Goal: Check status: Check status

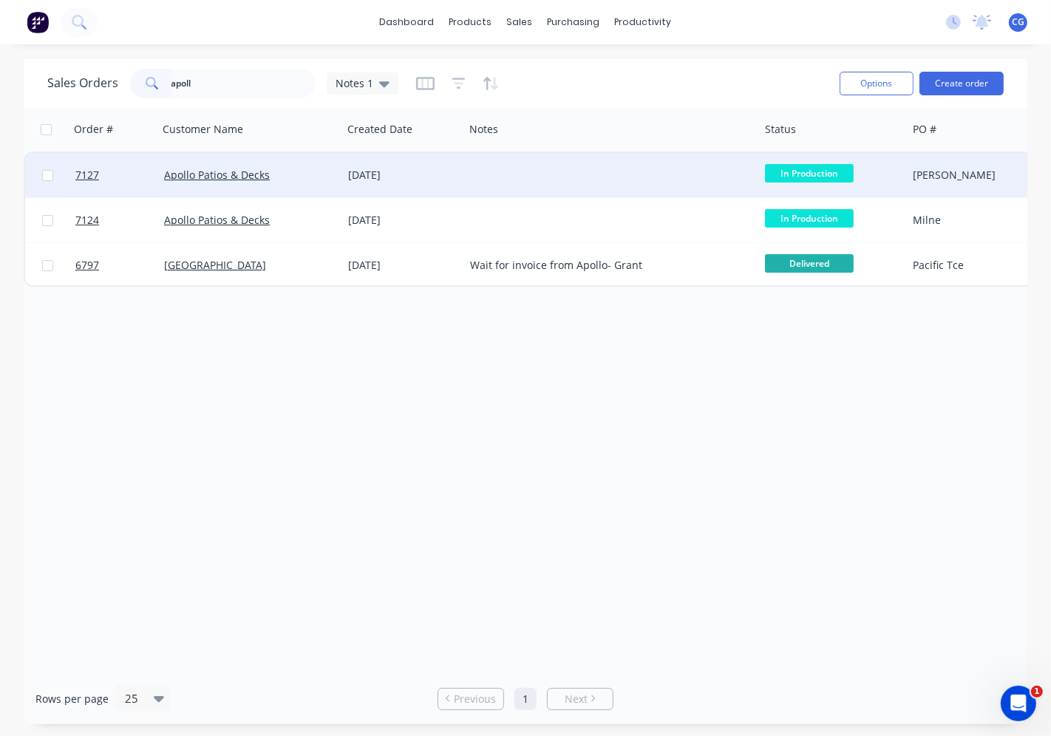
type input "apoll"
click at [218, 182] on div "Apollo Patios & Decks" at bounding box center [250, 175] width 184 height 44
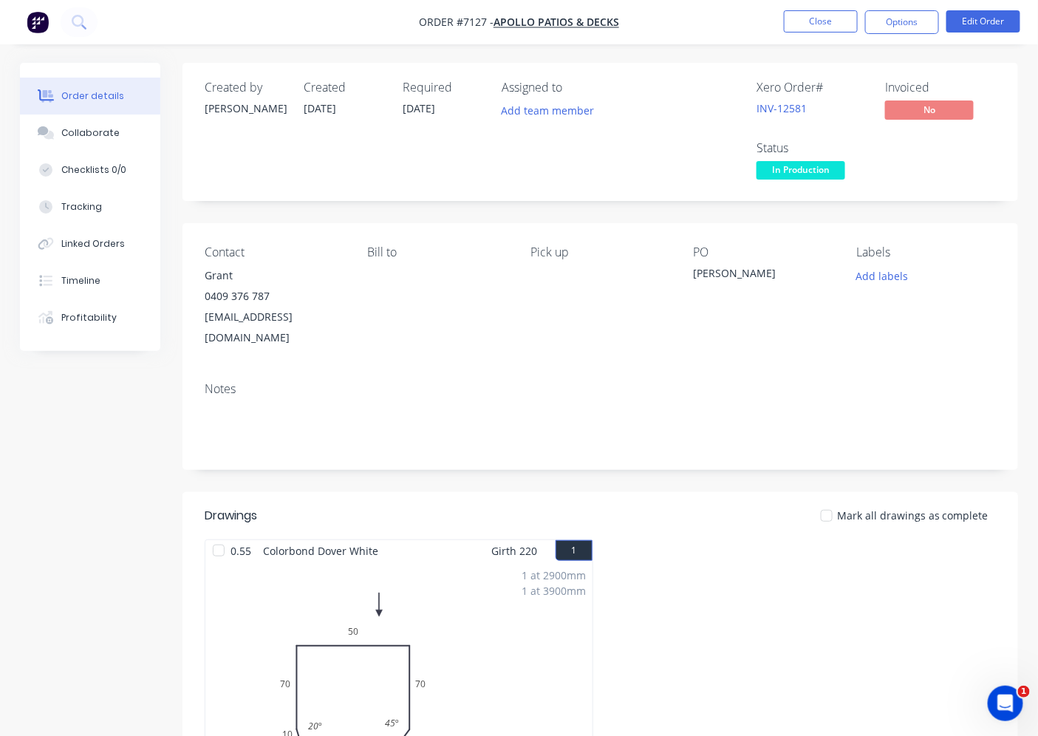
click at [802, 168] on span "In Production" at bounding box center [801, 170] width 89 height 18
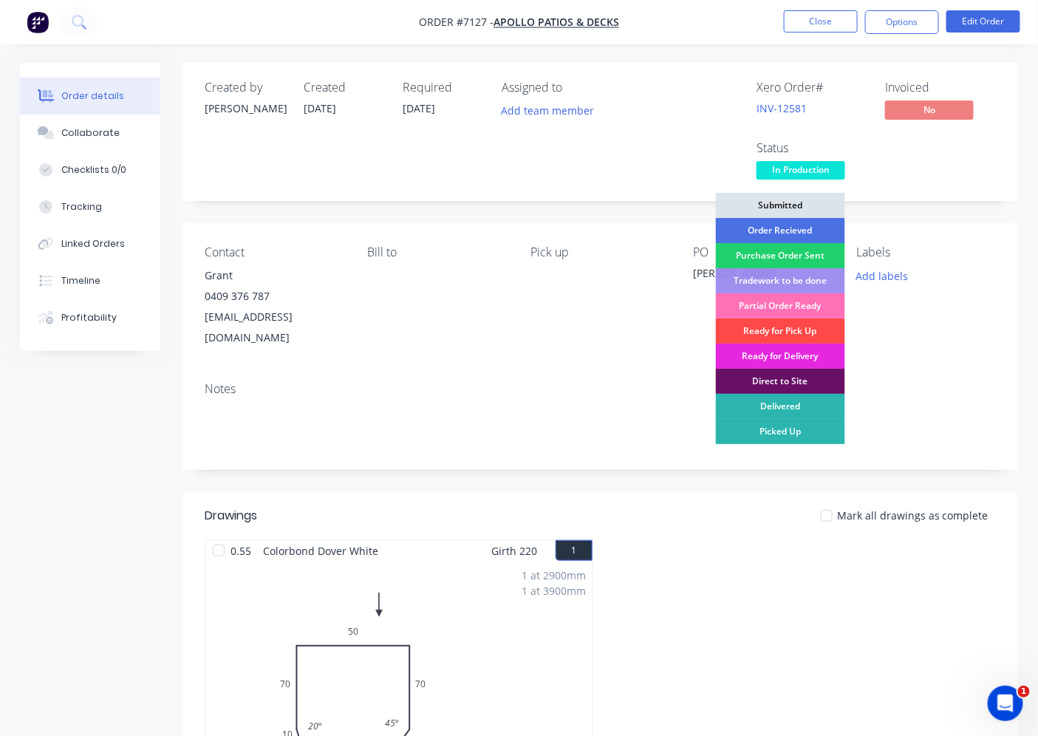
click at [799, 331] on div "Ready for Pick Up" at bounding box center [780, 330] width 129 height 25
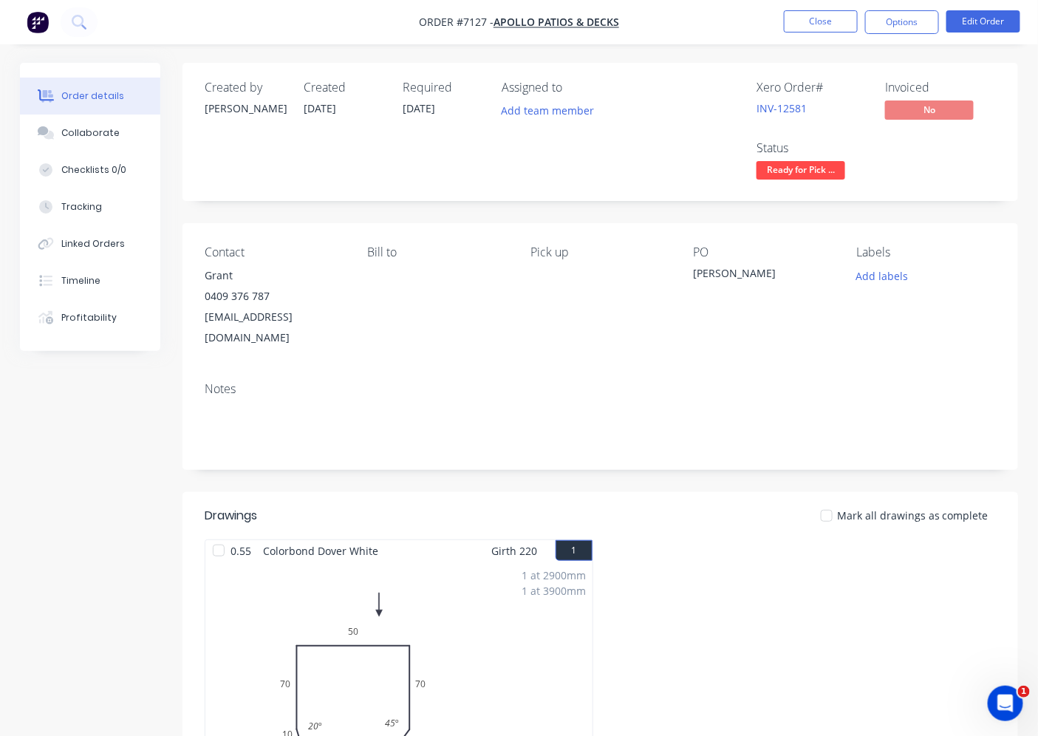
drag, startPoint x: 907, startPoint y: 25, endPoint x: 902, endPoint y: 38, distance: 14.3
click at [904, 28] on button "Options" at bounding box center [902, 22] width 74 height 24
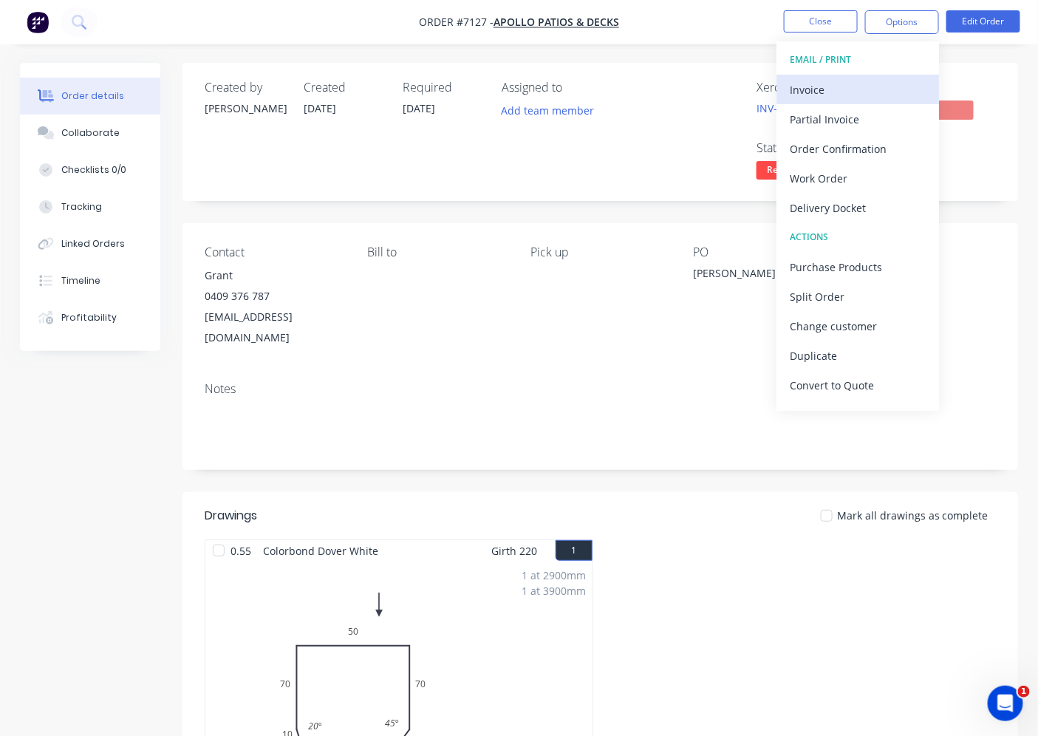
click at [859, 79] on div "Invoice" at bounding box center [858, 89] width 136 height 21
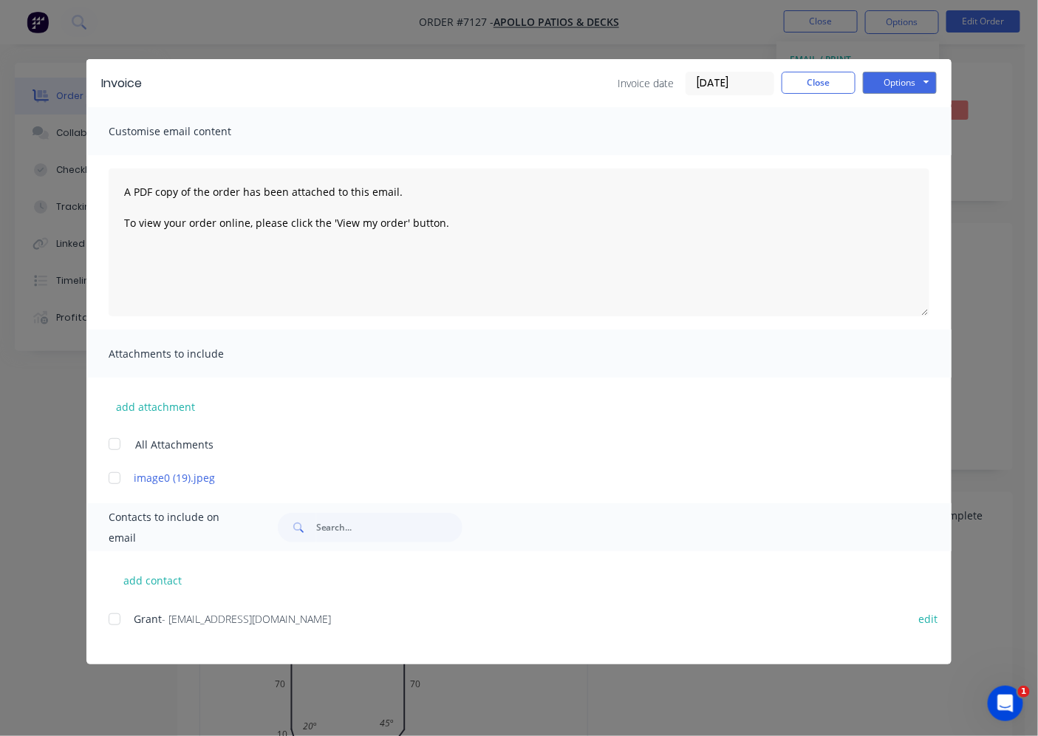
drag, startPoint x: 117, startPoint y: 618, endPoint x: 859, endPoint y: 335, distance: 794.1
click at [117, 619] on div at bounding box center [115, 619] width 30 height 30
drag, startPoint x: 920, startPoint y: 78, endPoint x: 921, endPoint y: 96, distance: 18.5
click at [920, 83] on button "Options" at bounding box center [900, 83] width 74 height 22
click at [915, 163] on button "Email" at bounding box center [910, 158] width 95 height 24
